Goal: Transaction & Acquisition: Purchase product/service

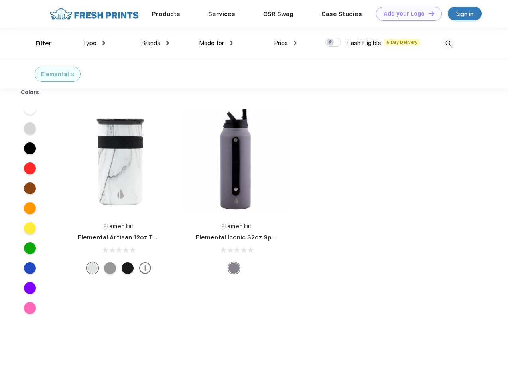
click at [406, 14] on link "Add your Logo Design Tool" at bounding box center [409, 14] width 66 height 14
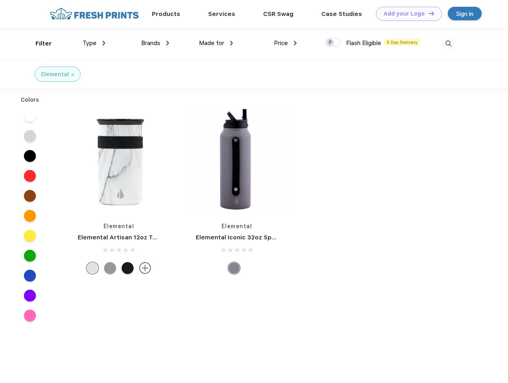
click at [0, 0] on div "Design Tool" at bounding box center [0, 0] width 0 height 0
click at [428, 13] on link "Add your Logo Design Tool" at bounding box center [409, 14] width 66 height 14
click at [38, 43] on div "Filter" at bounding box center [43, 43] width 16 height 9
click at [94, 43] on span "Type" at bounding box center [90, 42] width 14 height 7
click at [155, 43] on span "Brands" at bounding box center [150, 42] width 19 height 7
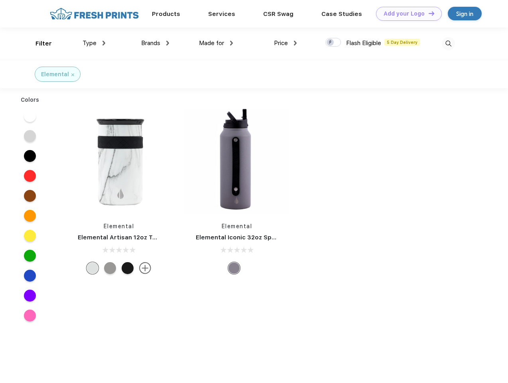
click at [216, 43] on span "Made for" at bounding box center [211, 42] width 25 height 7
click at [285, 43] on span "Price" at bounding box center [281, 42] width 14 height 7
click at [333, 43] on div at bounding box center [333, 42] width 16 height 9
click at [331, 43] on input "checkbox" at bounding box center [327, 39] width 5 height 5
click at [448, 43] on img at bounding box center [448, 43] width 13 height 13
